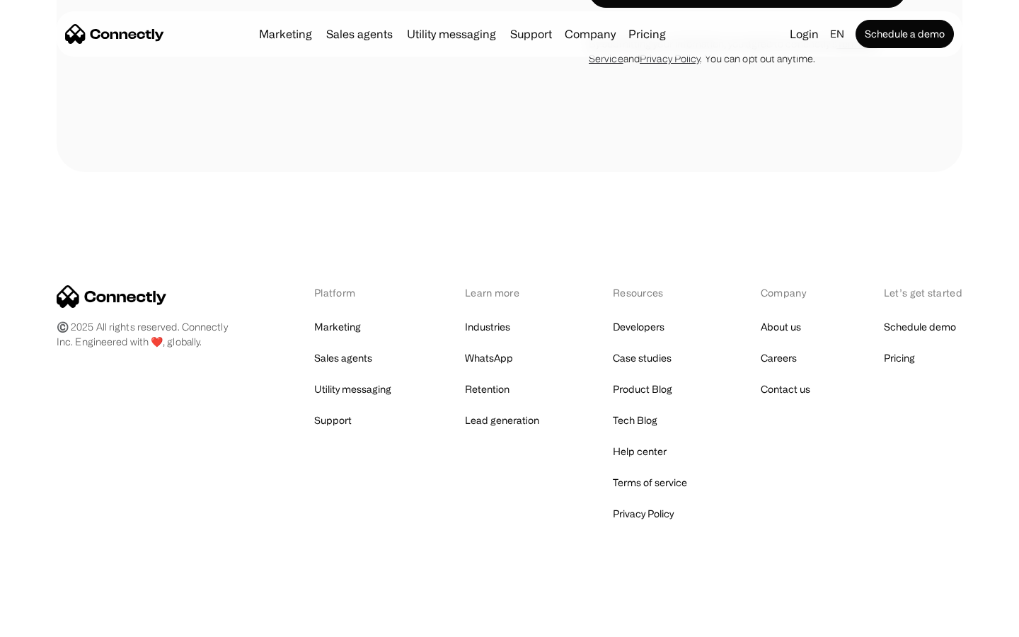
scroll to position [4350, 0]
